Goal: Browse casually: Explore the website without a specific task or goal

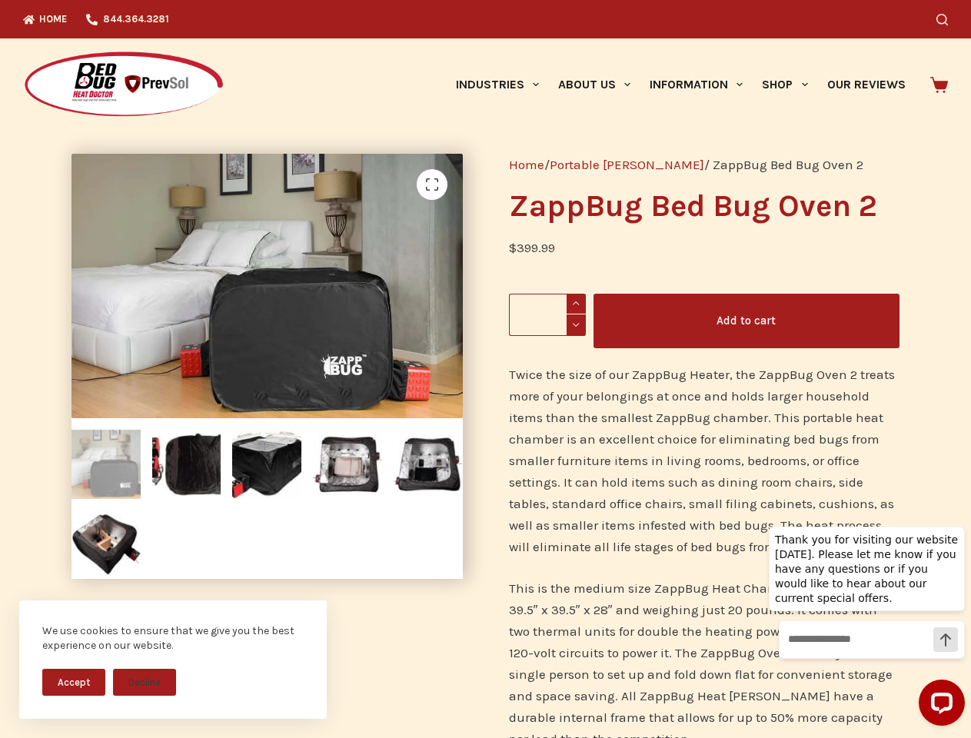
click at [486, 369] on div "Home / Portable [PERSON_NAME] / ZappBug Bed Bug Oven 2 ZappBug Bed Bug Oven 2 $…" at bounding box center [704, 651] width 437 height 1041
click at [74, 682] on button "Accept" at bounding box center [73, 682] width 63 height 27
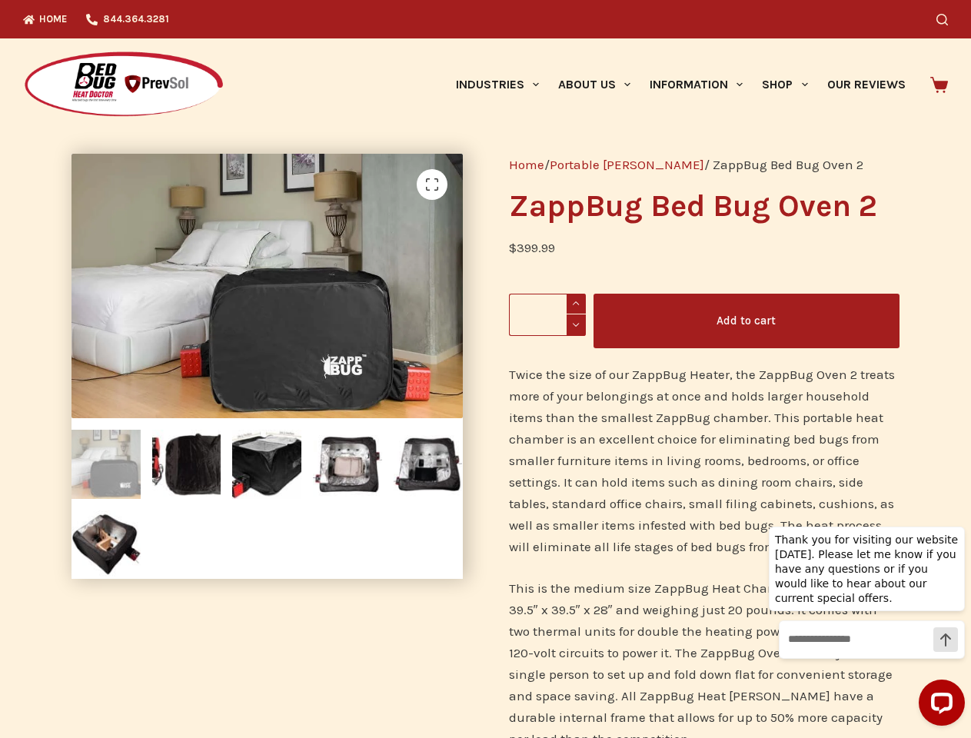
click at [948, 19] on icon "Search" at bounding box center [942, 20] width 12 height 12
click at [503, 85] on link "Industries" at bounding box center [497, 84] width 102 height 92
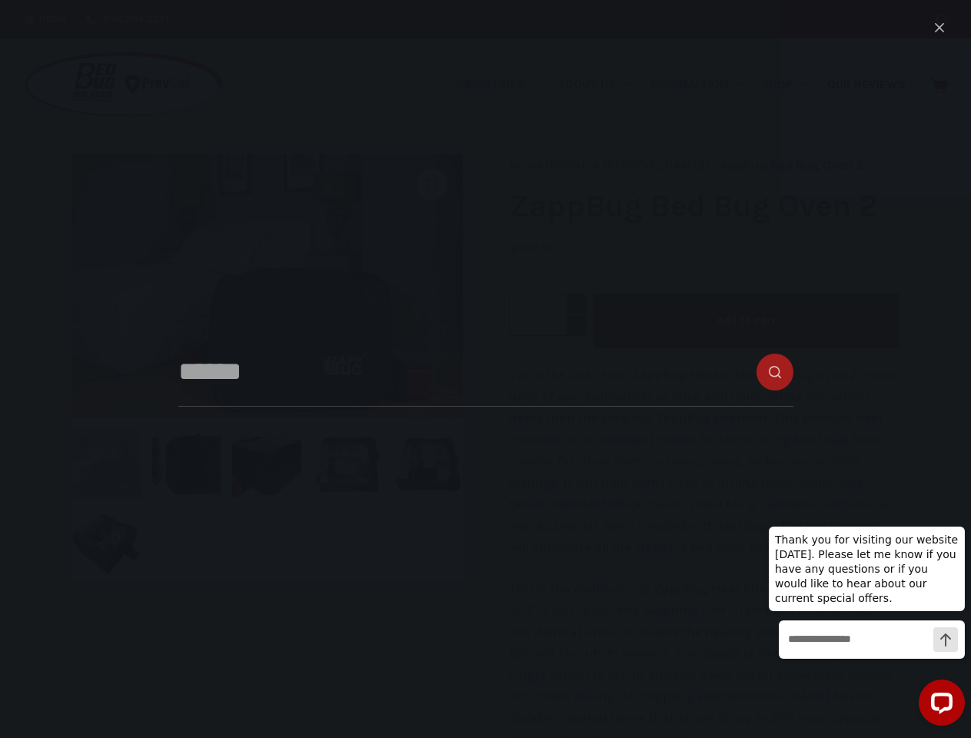
click at [600, 85] on link "About Us" at bounding box center [593, 84] width 91 height 92
click at [703, 85] on link "Information" at bounding box center [696, 84] width 112 height 92
click at [791, 85] on link "Shop" at bounding box center [784, 84] width 65 height 92
click at [486, 434] on div "Home / Portable [PERSON_NAME] / ZappBug Bed Bug Oven 2 ZappBug Bed Bug Oven 2 $…" at bounding box center [704, 651] width 437 height 1041
click at [264, 367] on img at bounding box center [464, 416] width 787 height 525
